Goal: Obtain resource: Download file/media

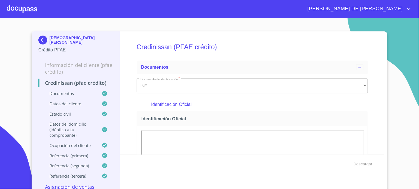
click at [42, 40] on img at bounding box center [43, 40] width 11 height 9
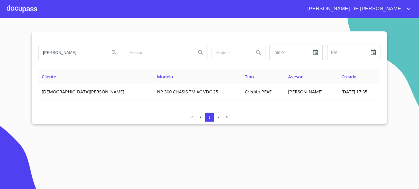
drag, startPoint x: 73, startPoint y: 54, endPoint x: 41, endPoint y: 54, distance: 32.2
click at [41, 54] on input "[PERSON_NAME]" at bounding box center [72, 52] width 67 height 15
type input "[PERSON_NAME]"
click at [110, 52] on button "Search" at bounding box center [114, 52] width 13 height 13
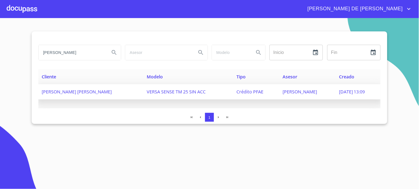
click at [283, 94] on span "[PERSON_NAME]" at bounding box center [300, 92] width 34 height 6
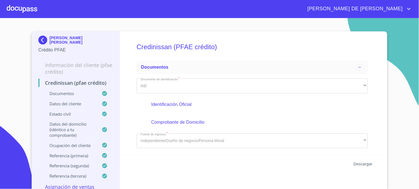
click at [356, 162] on span "Descargar" at bounding box center [363, 164] width 19 height 7
